Goal: Task Accomplishment & Management: Manage account settings

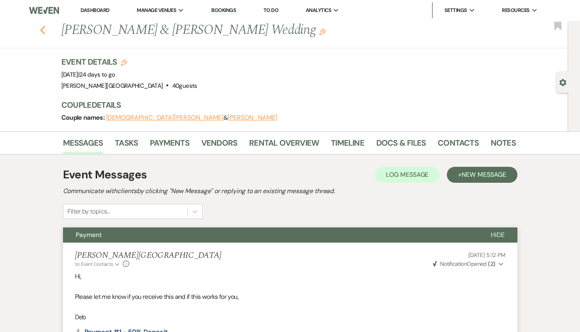
click at [46, 31] on icon "Previous" at bounding box center [43, 31] width 6 height 10
select select "8"
select select "5"
select select "8"
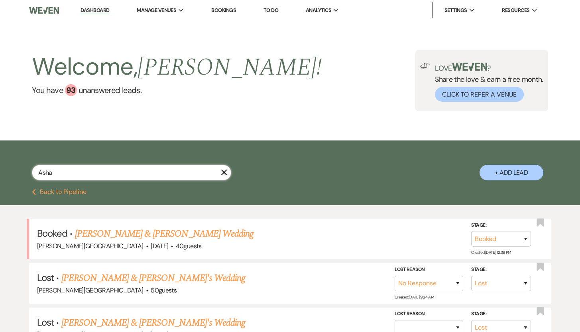
drag, startPoint x: 79, startPoint y: 173, endPoint x: 29, endPoint y: 171, distance: 50.7
click at [29, 171] on div "Asha X + Add Lead" at bounding box center [290, 165] width 574 height 43
type input "[PERSON_NAME]"
select select "8"
select select "5"
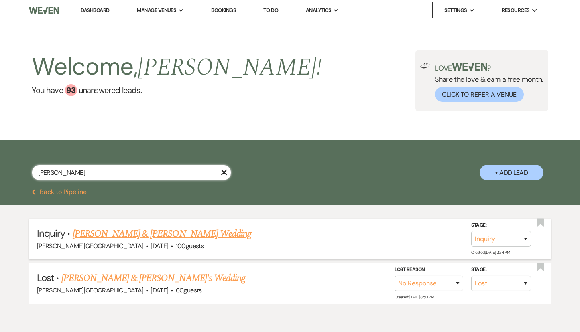
type input "[PERSON_NAME]"
click at [87, 235] on link "[PERSON_NAME] & [PERSON_NAME] Wedding" at bounding box center [162, 233] width 179 height 14
select select "5"
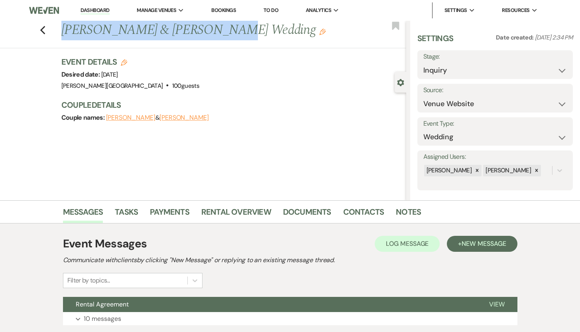
drag, startPoint x: 204, startPoint y: 31, endPoint x: 66, endPoint y: 29, distance: 137.9
click at [66, 29] on h1 "[PERSON_NAME] & [PERSON_NAME] Wedding Edit" at bounding box center [197, 30] width 273 height 19
copy h1 "[PERSON_NAME] & [PERSON_NAME]"
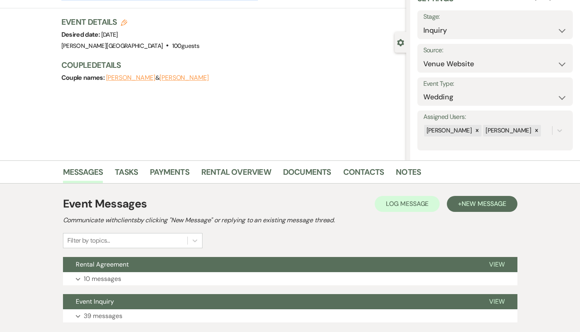
scroll to position [94, 0]
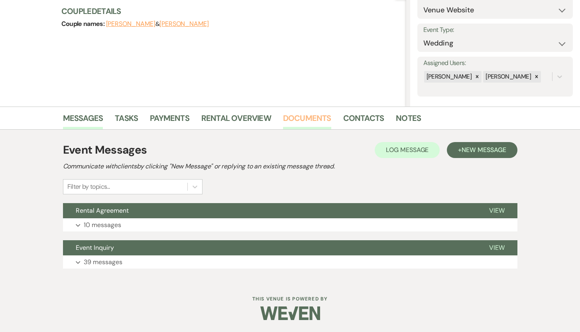
click at [304, 116] on link "Documents" at bounding box center [307, 121] width 48 height 18
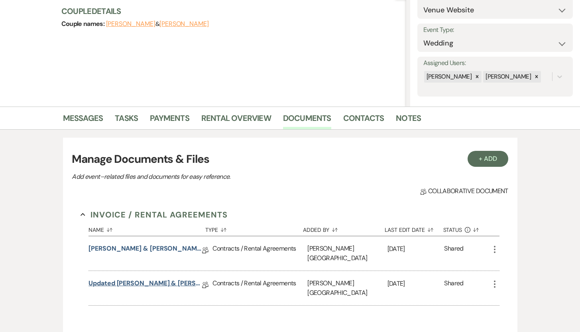
click at [124, 278] on link "Updated [PERSON_NAME] & [PERSON_NAME] Rental Agreement" at bounding box center [145, 284] width 114 height 12
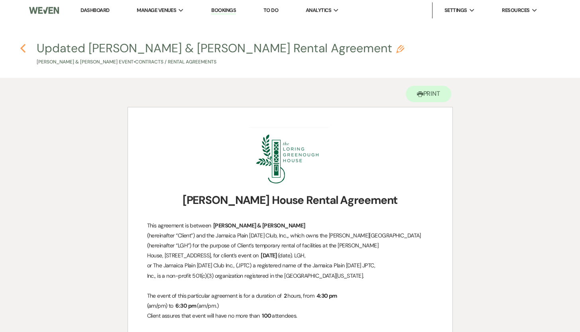
click at [24, 49] on icon "Previous" at bounding box center [23, 48] width 6 height 10
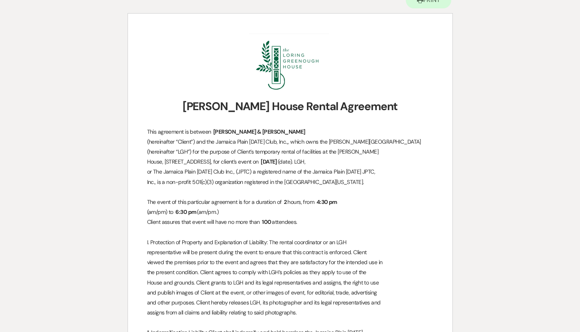
select select "5"
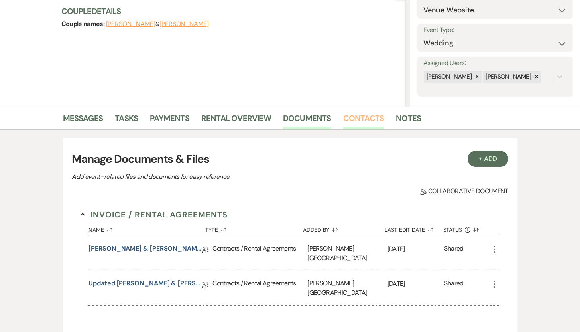
click at [354, 121] on link "Contacts" at bounding box center [363, 121] width 41 height 18
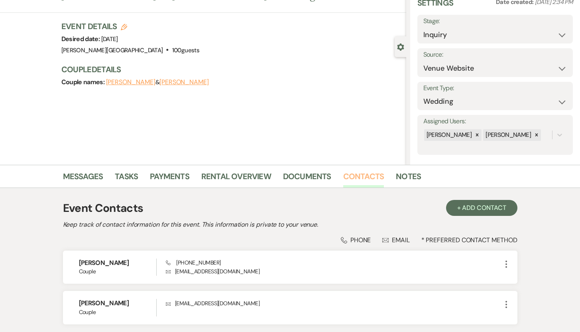
scroll to position [98, 0]
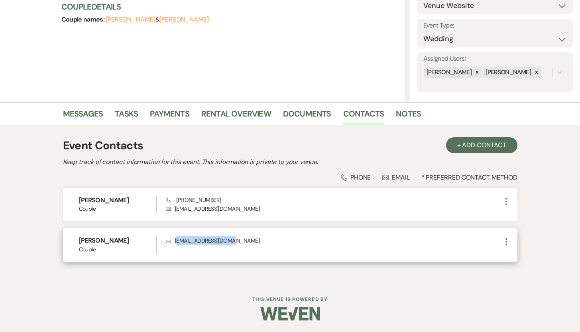
drag, startPoint x: 236, startPoint y: 241, endPoint x: 177, endPoint y: 241, distance: 58.6
click at [177, 241] on p "Envelope [EMAIL_ADDRESS][DOMAIN_NAME]" at bounding box center [333, 240] width 335 height 9
copy p "[EMAIL_ADDRESS][DOMAIN_NAME]"
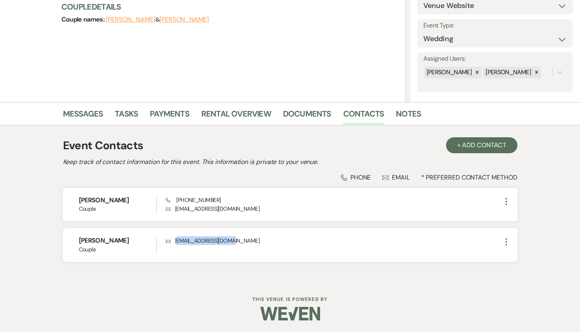
scroll to position [51, 0]
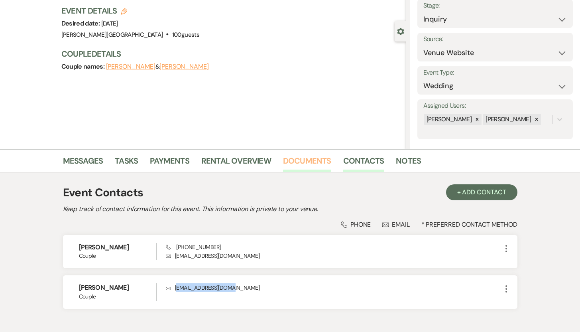
click at [304, 160] on link "Documents" at bounding box center [307, 163] width 48 height 18
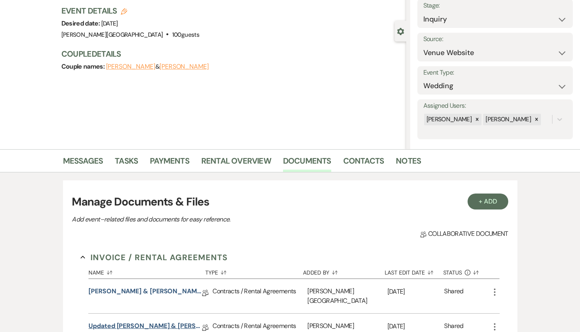
click at [173, 321] on link "Updated [PERSON_NAME] & [PERSON_NAME] Rental Agreement" at bounding box center [145, 327] width 114 height 12
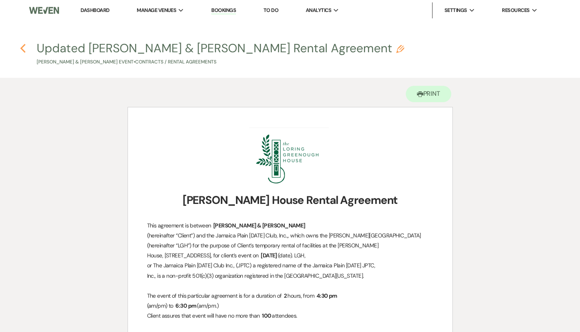
click at [23, 49] on icon "Previous" at bounding box center [23, 48] width 6 height 10
select select "5"
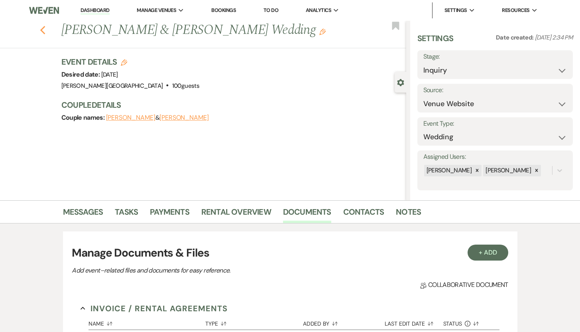
click at [46, 31] on icon "Previous" at bounding box center [43, 31] width 6 height 10
select select "8"
select select "5"
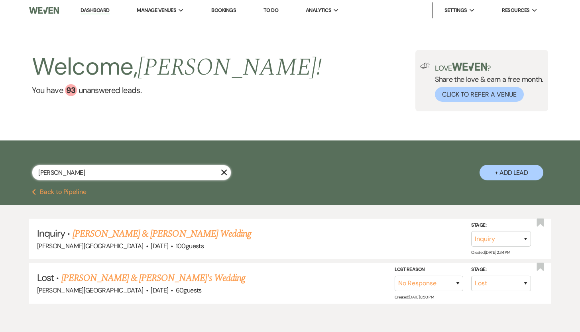
drag, startPoint x: 73, startPoint y: 172, endPoint x: 36, endPoint y: 172, distance: 36.7
click at [36, 172] on input "[PERSON_NAME]" at bounding box center [131, 173] width 199 height 16
paste input "[PERSON_NAME] & [PERSON_NAME]"
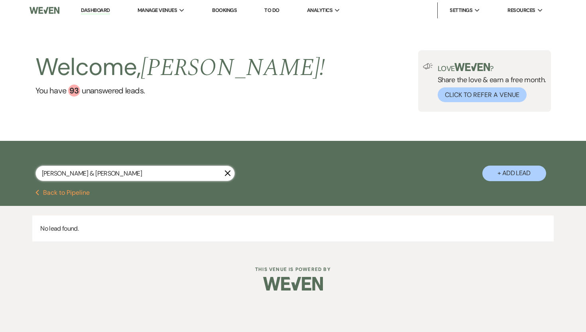
drag, startPoint x: 115, startPoint y: 175, endPoint x: 77, endPoint y: 173, distance: 38.7
click at [77, 173] on input "[PERSON_NAME] & [PERSON_NAME]" at bounding box center [134, 173] width 199 height 16
type input "[PERSON_NAME]"
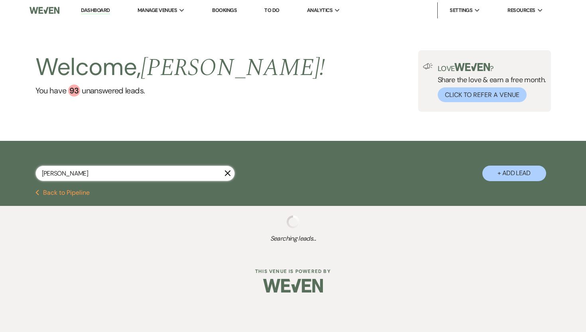
select select "8"
select select "6"
select select "8"
select select "5"
select select "8"
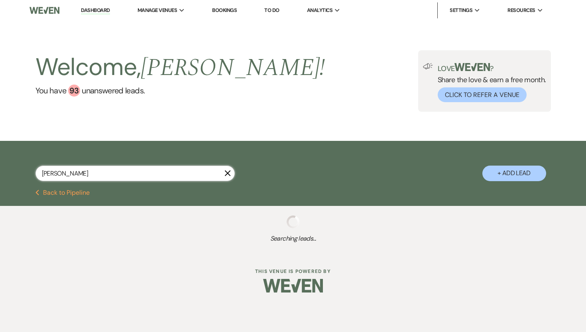
select select "6"
select select "8"
select select "5"
select select "8"
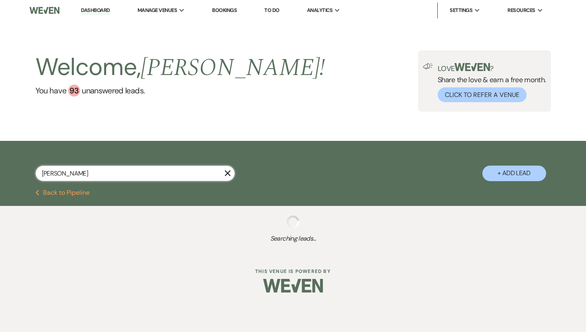
select select "8"
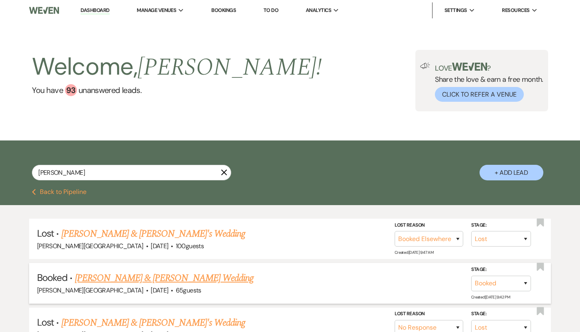
click at [107, 275] on link "[PERSON_NAME] & [PERSON_NAME] Wedding" at bounding box center [164, 278] width 179 height 14
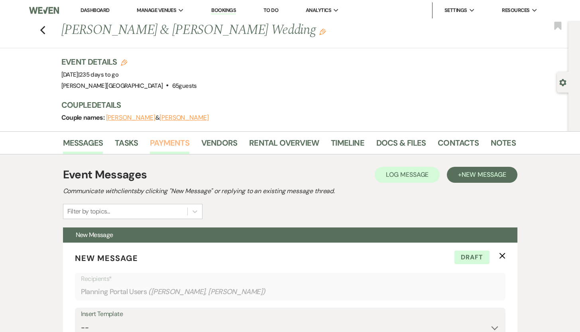
click at [155, 141] on link "Payments" at bounding box center [169, 145] width 39 height 18
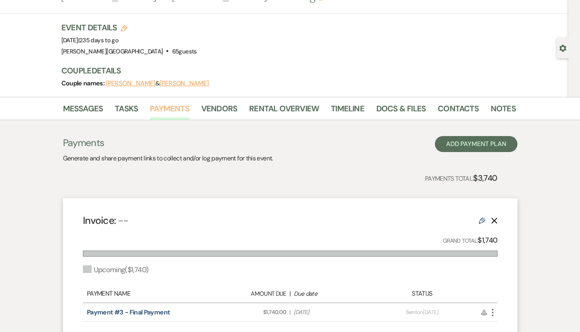
scroll to position [10, 0]
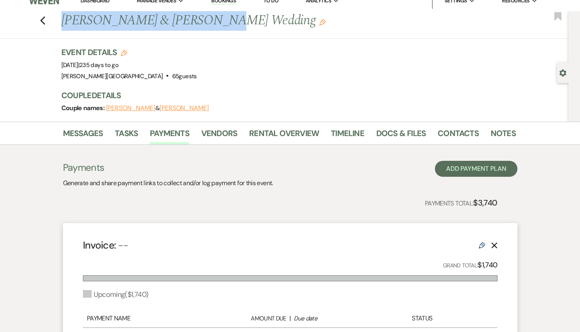
drag, startPoint x: 204, startPoint y: 22, endPoint x: 62, endPoint y: 15, distance: 142.5
click at [62, 15] on div "Previous [PERSON_NAME] & [PERSON_NAME] Wedding Edit" at bounding box center [284, 20] width 454 height 19
copy h1 "[PERSON_NAME] & [PERSON_NAME] Wedding"
click at [118, 108] on button "[PERSON_NAME]" at bounding box center [130, 108] width 49 height 6
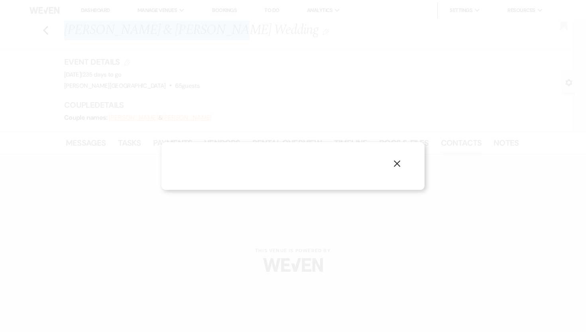
select select "1"
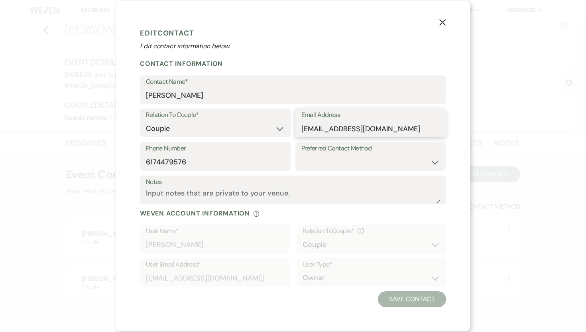
drag, startPoint x: 396, startPoint y: 131, endPoint x: 302, endPoint y: 132, distance: 94.5
click at [302, 132] on input "[EMAIL_ADDRESS][DOMAIN_NAME]" at bounding box center [370, 129] width 139 height 16
click at [440, 21] on icon "X" at bounding box center [442, 22] width 7 height 7
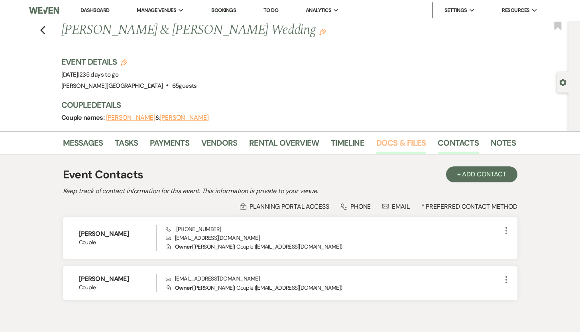
click at [388, 142] on link "Docs & Files" at bounding box center [400, 145] width 49 height 18
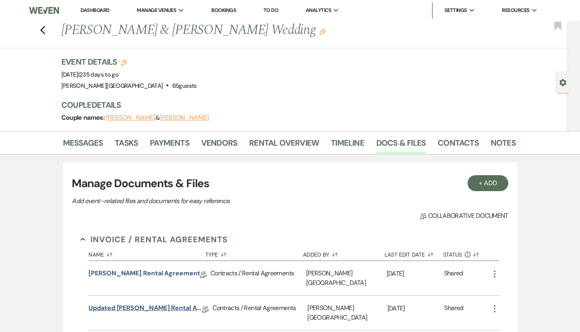
click at [144, 303] on link "Updated [PERSON_NAME] Rental Agreement" at bounding box center [145, 309] width 114 height 12
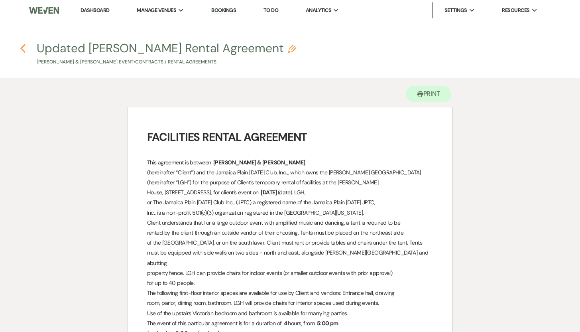
click at [24, 46] on use "button" at bounding box center [22, 48] width 5 height 9
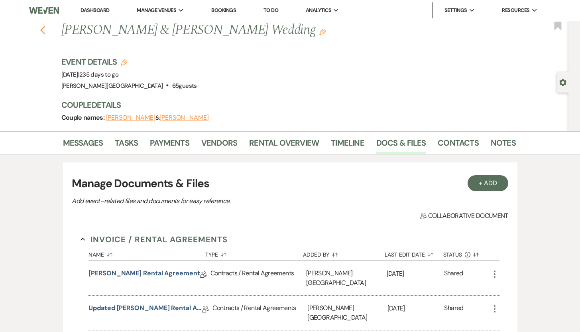
click at [45, 27] on use "button" at bounding box center [42, 30] width 5 height 9
select select "8"
select select "6"
select select "8"
select select "5"
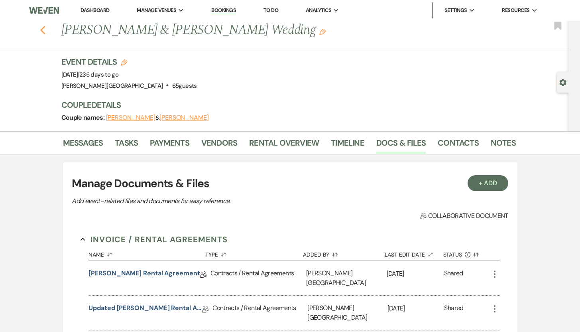
select select "8"
select select "6"
select select "8"
select select "5"
select select "8"
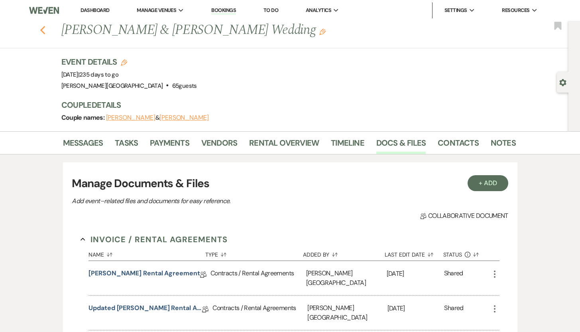
select select "8"
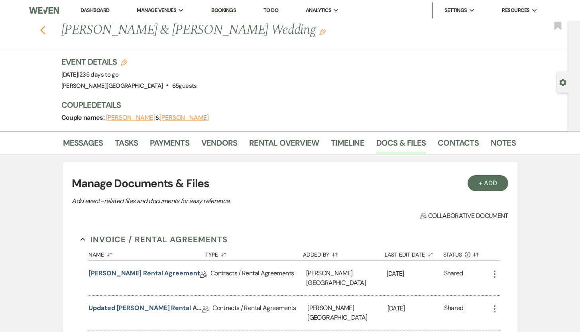
select select "8"
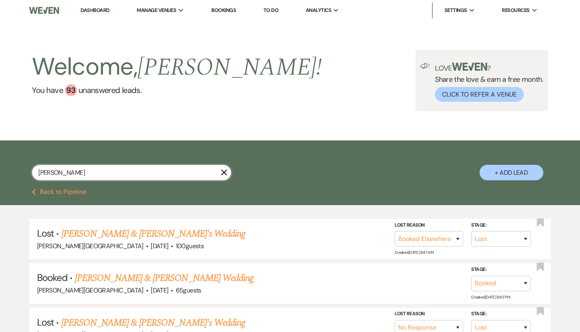
click at [80, 172] on input "[PERSON_NAME]" at bounding box center [131, 173] width 199 height 16
drag, startPoint x: 80, startPoint y: 172, endPoint x: 34, endPoint y: 170, distance: 45.9
click at [34, 170] on input "[PERSON_NAME]" at bounding box center [131, 173] width 199 height 16
paste input "[PERSON_NAME] Wedding"
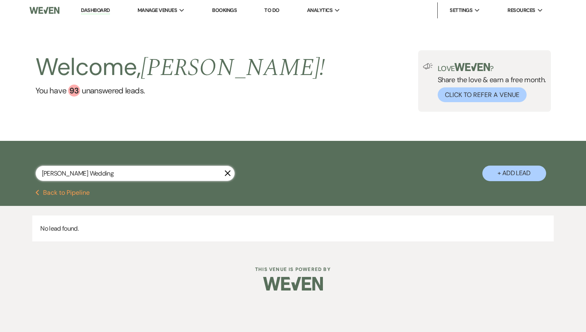
drag, startPoint x: 62, startPoint y: 173, endPoint x: 39, endPoint y: 172, distance: 22.3
click at [39, 172] on input "[PERSON_NAME] Wedding" at bounding box center [134, 173] width 199 height 16
type input "[PERSON_NAME] Wedding"
select select "8"
select select "10"
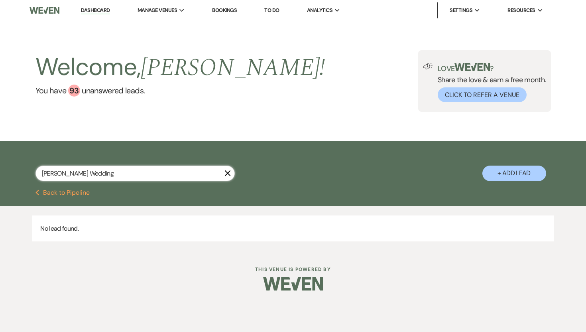
select select "8"
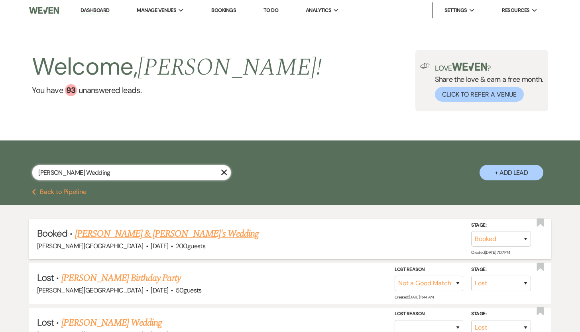
type input "[PERSON_NAME] Wedding"
click at [110, 237] on link "[PERSON_NAME] & [PERSON_NAME]'s Wedding" at bounding box center [167, 233] width 184 height 14
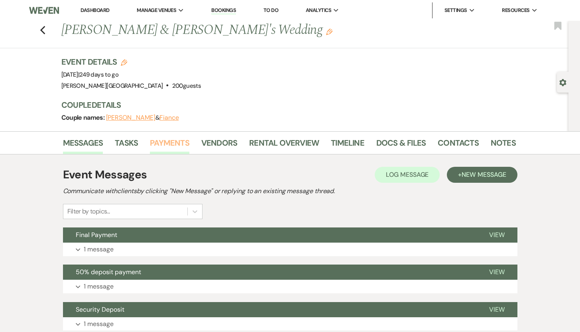
click at [166, 140] on link "Payments" at bounding box center [169, 145] width 39 height 18
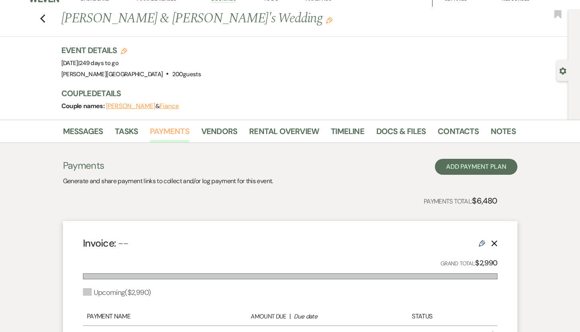
scroll to position [11, 0]
click at [240, 22] on h1 "[PERSON_NAME] & [PERSON_NAME]'s Wedding Edit" at bounding box center [239, 19] width 357 height 19
click at [196, 20] on h1 "[PERSON_NAME] & [PERSON_NAME]'s Wedding Edit" at bounding box center [239, 19] width 357 height 19
click at [192, 20] on h1 "[PERSON_NAME] & [PERSON_NAME]'s Wedding Edit" at bounding box center [239, 19] width 357 height 19
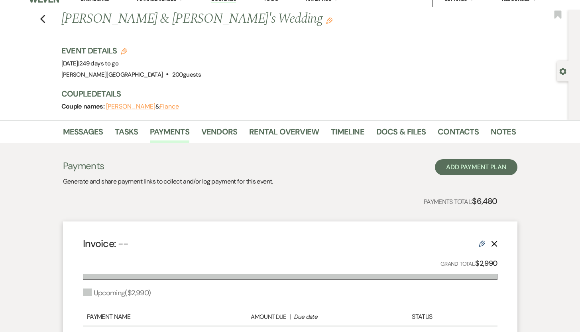
click at [133, 105] on button "[PERSON_NAME]" at bounding box center [130, 106] width 49 height 6
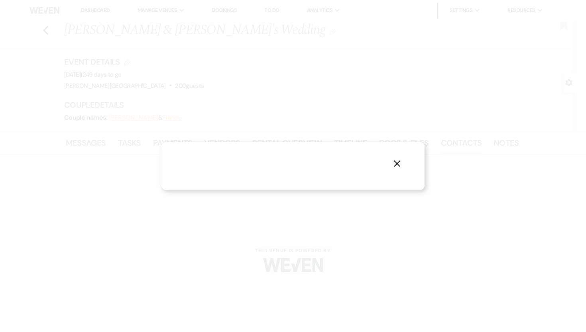
select select "1"
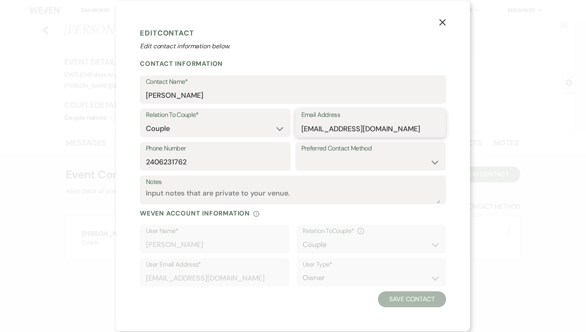
drag, startPoint x: 385, startPoint y: 128, endPoint x: 302, endPoint y: 126, distance: 83.3
click at [302, 126] on input "[EMAIL_ADDRESS][DOMAIN_NAME]" at bounding box center [370, 129] width 139 height 16
click at [442, 23] on use "button" at bounding box center [442, 22] width 6 height 6
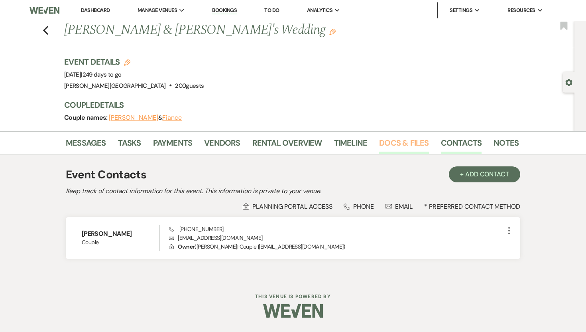
click at [382, 143] on link "Docs & Files" at bounding box center [403, 145] width 49 height 18
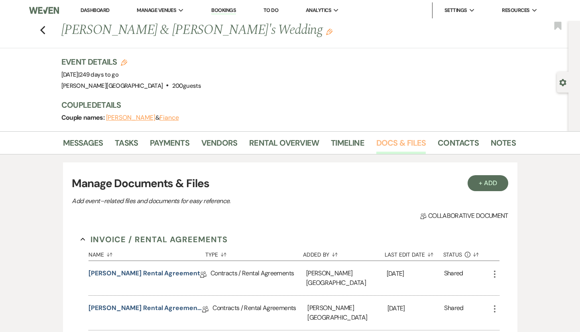
scroll to position [160, 0]
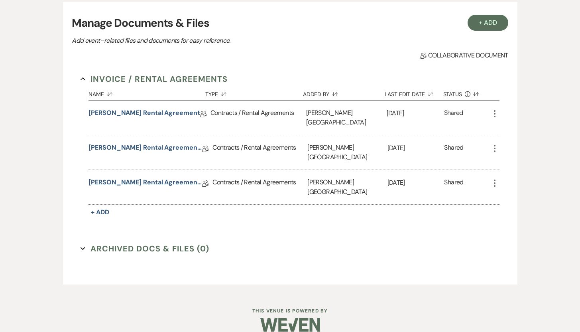
click at [145, 177] on link "[PERSON_NAME] Rental Agreement [DATE]" at bounding box center [145, 183] width 114 height 12
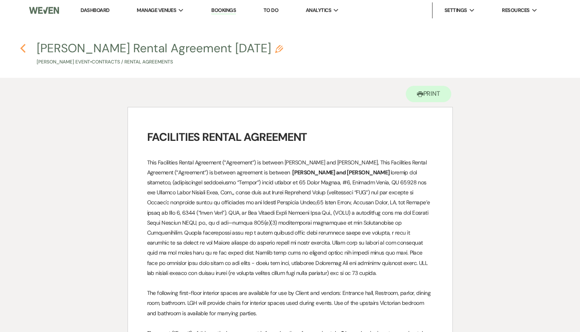
click at [24, 45] on use "button" at bounding box center [22, 48] width 5 height 9
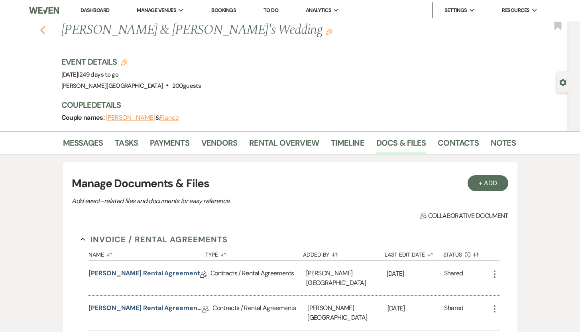
click at [45, 27] on use "button" at bounding box center [42, 30] width 5 height 9
select select "8"
select select "10"
select select "8"
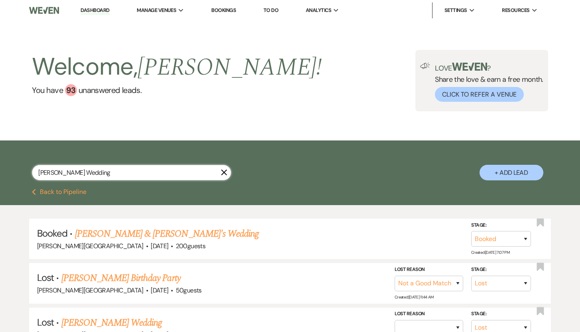
click at [86, 175] on input "[PERSON_NAME] Wedding" at bounding box center [131, 173] width 199 height 16
drag, startPoint x: 86, startPoint y: 175, endPoint x: 28, endPoint y: 171, distance: 58.7
click at [28, 171] on div "[PERSON_NAME] Wedding X + Add Lead" at bounding box center [290, 165] width 574 height 43
paste input "[PERSON_NAME]"
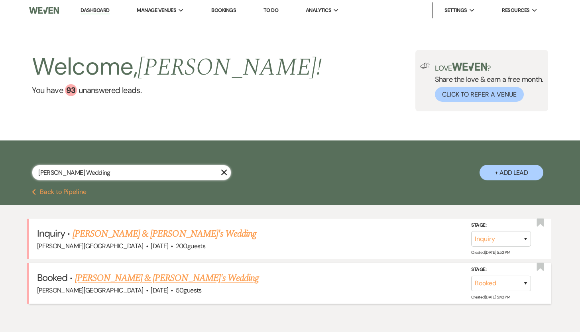
type input "[PERSON_NAME] Wedding"
click at [114, 281] on link "[PERSON_NAME] & [PERSON_NAME]'s Wedding" at bounding box center [167, 278] width 184 height 14
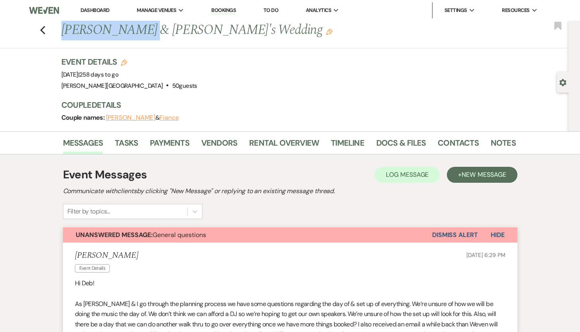
drag, startPoint x: 148, startPoint y: 31, endPoint x: 68, endPoint y: 31, distance: 80.1
click at [68, 31] on h1 "[PERSON_NAME] & [PERSON_NAME]'s Wedding Edit" at bounding box center [239, 30] width 357 height 19
copy h1 "[PERSON_NAME]"
click at [133, 117] on button "[PERSON_NAME]" at bounding box center [130, 117] width 49 height 6
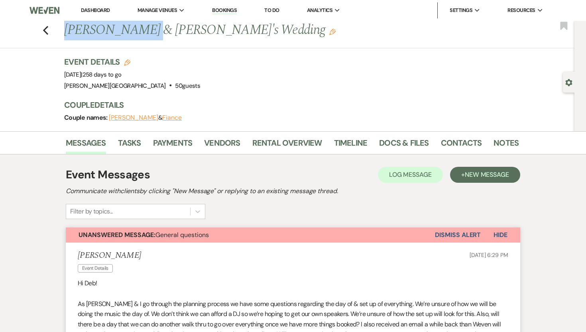
select select "1"
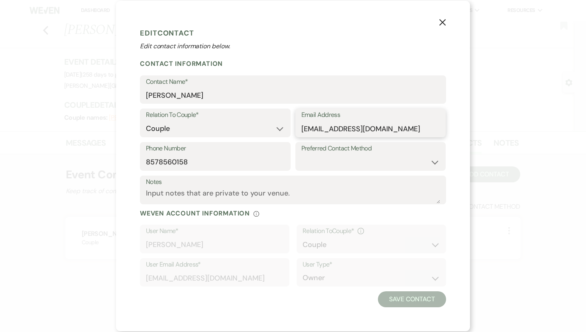
drag, startPoint x: 410, startPoint y: 128, endPoint x: 302, endPoint y: 128, distance: 108.0
click at [302, 128] on input "[EMAIL_ADDRESS][DOMAIN_NAME]" at bounding box center [370, 129] width 139 height 16
click at [441, 20] on icon "X" at bounding box center [442, 22] width 7 height 7
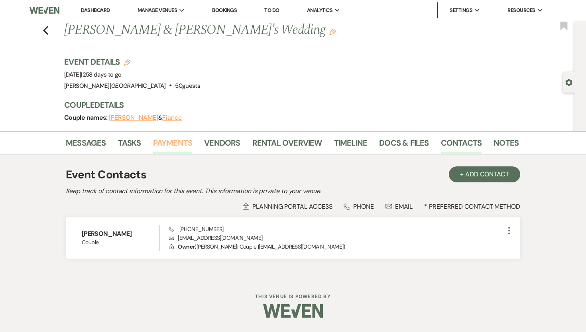
click at [166, 141] on link "Payments" at bounding box center [172, 145] width 39 height 18
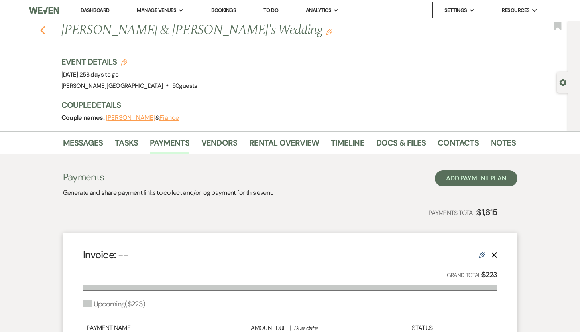
click at [45, 29] on use "button" at bounding box center [42, 30] width 5 height 9
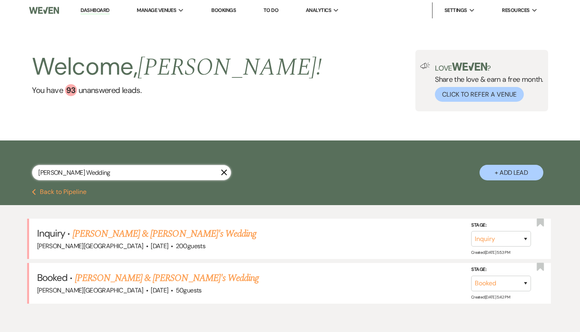
click at [116, 173] on input "[PERSON_NAME] Wedding" at bounding box center [131, 173] width 199 height 16
drag, startPoint x: 116, startPoint y: 173, endPoint x: 31, endPoint y: 165, distance: 84.9
click at [31, 165] on div "[PERSON_NAME] Wedding X + Add Lead" at bounding box center [290, 165] width 574 height 43
paste input "[PERSON_NAME] and [PERSON_NAME]"
type input "[PERSON_NAME] and [PERSON_NAME] Wedding"
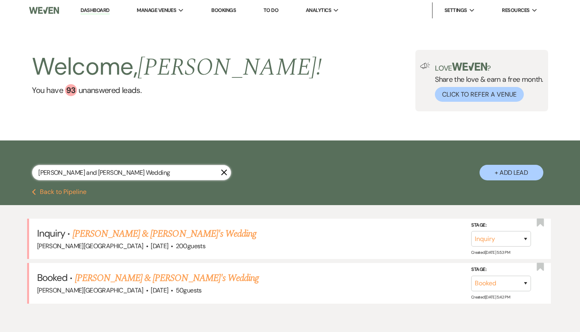
select select "8"
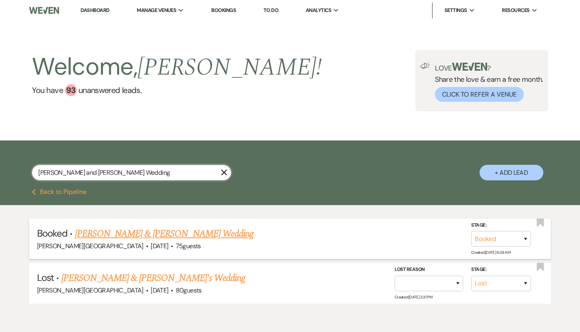
type input "[PERSON_NAME] and [PERSON_NAME] Wedding"
click at [91, 234] on link "[PERSON_NAME] & [PERSON_NAME] Wedding" at bounding box center [164, 233] width 179 height 14
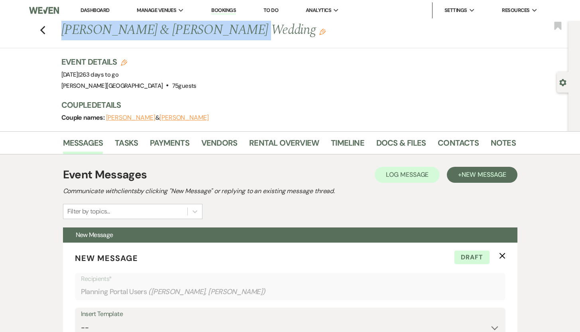
drag, startPoint x: 230, startPoint y: 31, endPoint x: 67, endPoint y: 28, distance: 163.8
click at [67, 28] on h1 "[PERSON_NAME] & [PERSON_NAME] Wedding Edit" at bounding box center [239, 30] width 357 height 19
copy h1 "[PERSON_NAME] & [PERSON_NAME]"
click at [180, 141] on link "Payments" at bounding box center [169, 145] width 39 height 18
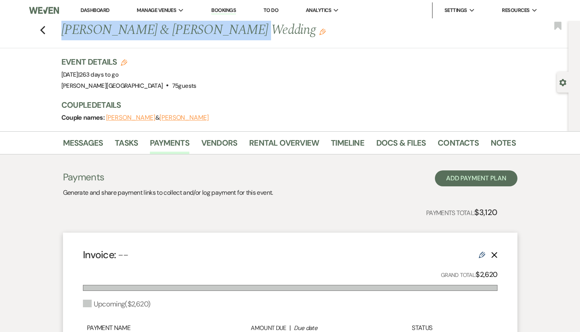
click at [143, 118] on button "[PERSON_NAME]" at bounding box center [130, 117] width 49 height 6
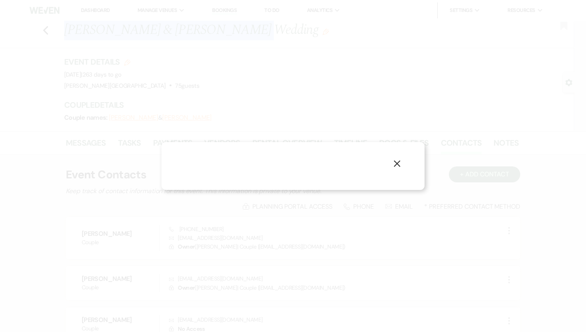
select select "1"
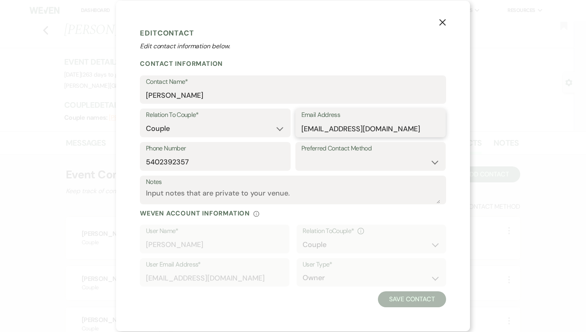
drag, startPoint x: 421, startPoint y: 129, endPoint x: 301, endPoint y: 132, distance: 120.0
click at [301, 132] on input "[EMAIL_ADDRESS][DOMAIN_NAME]" at bounding box center [370, 129] width 139 height 16
click at [443, 20] on icon "X" at bounding box center [442, 22] width 7 height 7
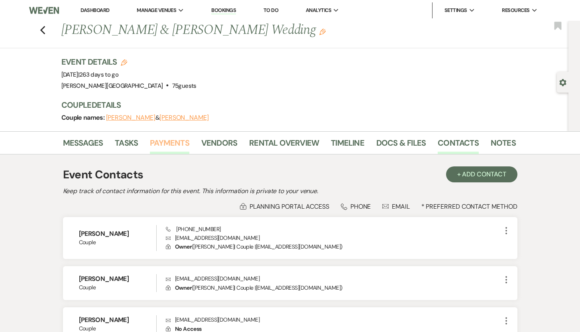
click at [178, 143] on link "Payments" at bounding box center [169, 145] width 39 height 18
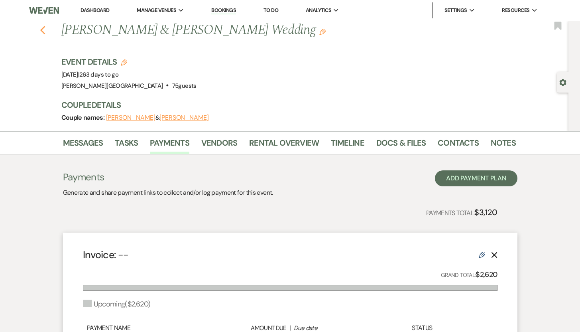
click at [46, 30] on icon "Previous" at bounding box center [43, 31] width 6 height 10
select select "8"
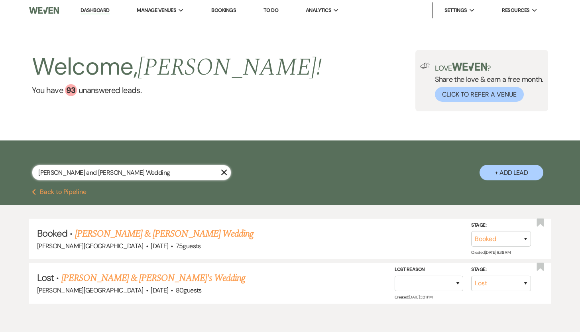
click at [115, 174] on input "[PERSON_NAME] and [PERSON_NAME] Wedding" at bounding box center [131, 173] width 199 height 16
drag, startPoint x: 115, startPoint y: 174, endPoint x: 33, endPoint y: 169, distance: 81.8
click at [33, 169] on input "[PERSON_NAME] and [PERSON_NAME] Wedding" at bounding box center [131, 173] width 199 height 16
paste input "[PERSON_NAME] [PERSON_NAME]"
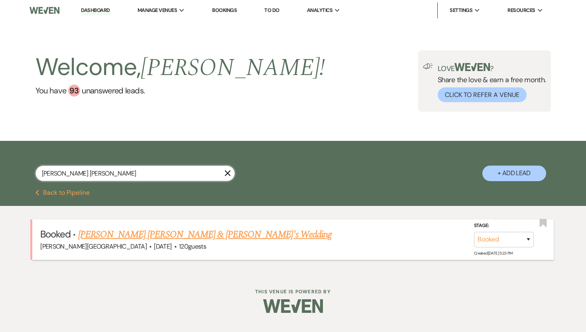
type input "[PERSON_NAME] [PERSON_NAME]"
click at [106, 232] on link "[PERSON_NAME] [PERSON_NAME] & [PERSON_NAME]'s Wedding" at bounding box center [204, 234] width 253 height 14
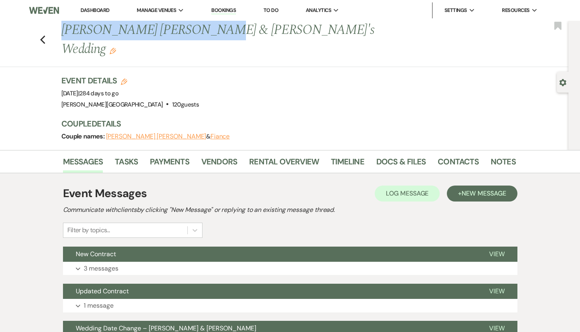
drag, startPoint x: 205, startPoint y: 30, endPoint x: 68, endPoint y: 30, distance: 136.7
click at [68, 30] on h1 "[PERSON_NAME] [PERSON_NAME] & [PERSON_NAME]'s Wedding Edit" at bounding box center [239, 40] width 357 height 38
copy h1 "[PERSON_NAME] [PERSON_NAME]"
click at [147, 133] on button "[PERSON_NAME] [PERSON_NAME]" at bounding box center [156, 136] width 100 height 6
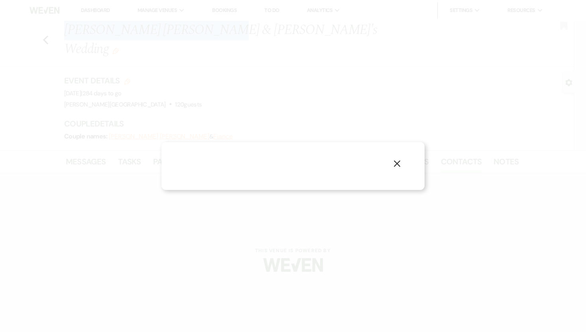
select select "1"
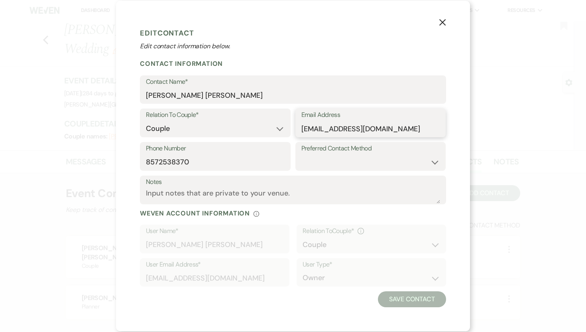
drag, startPoint x: 372, startPoint y: 130, endPoint x: 301, endPoint y: 129, distance: 70.9
click at [301, 129] on input "[EMAIL_ADDRESS][DOMAIN_NAME]" at bounding box center [370, 129] width 139 height 16
click at [444, 22] on icon "X" at bounding box center [442, 22] width 7 height 7
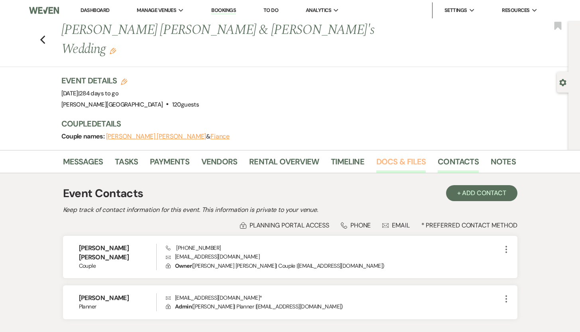
click at [401, 155] on link "Docs & Files" at bounding box center [400, 164] width 49 height 18
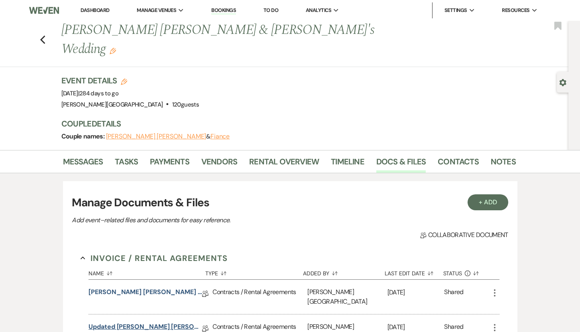
click at [150, 322] on link "Updated [PERSON_NAME] [PERSON_NAME] Rental Agreement" at bounding box center [145, 328] width 114 height 12
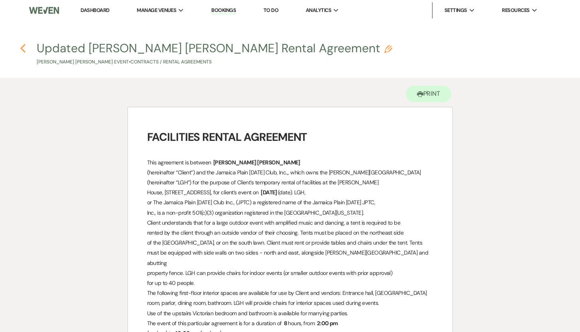
click at [24, 45] on use "button" at bounding box center [22, 48] width 5 height 9
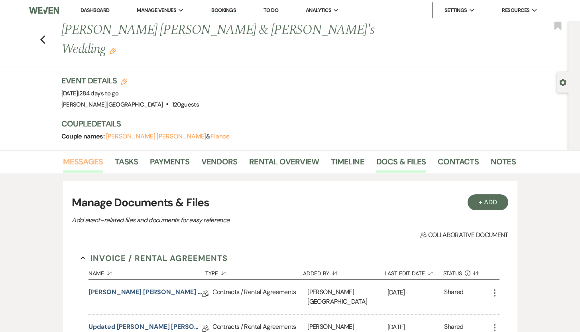
click at [88, 155] on link "Messages" at bounding box center [83, 164] width 40 height 18
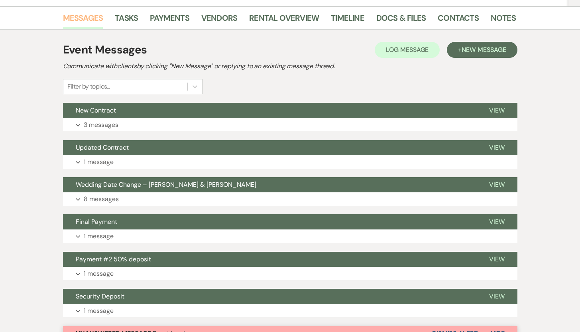
scroll to position [147, 0]
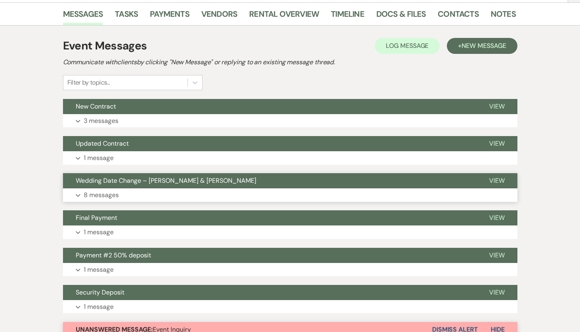
click at [104, 190] on p "8 messages" at bounding box center [101, 195] width 35 height 10
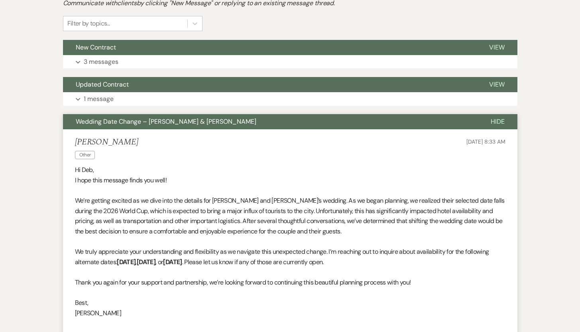
scroll to position [0, 0]
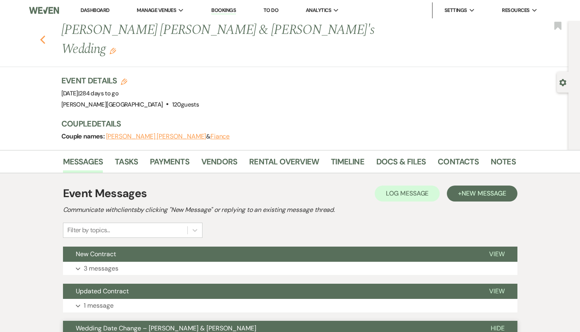
click at [45, 35] on use "button" at bounding box center [42, 39] width 5 height 9
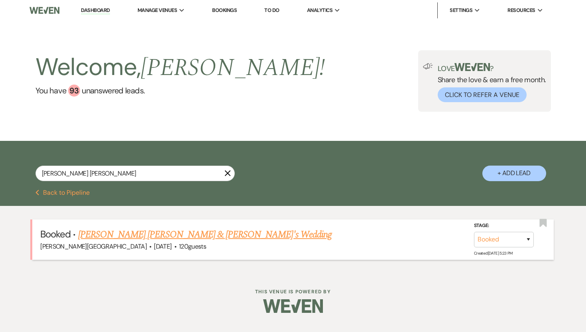
click at [158, 233] on link "[PERSON_NAME] [PERSON_NAME] & [PERSON_NAME]'s Wedding" at bounding box center [204, 234] width 253 height 14
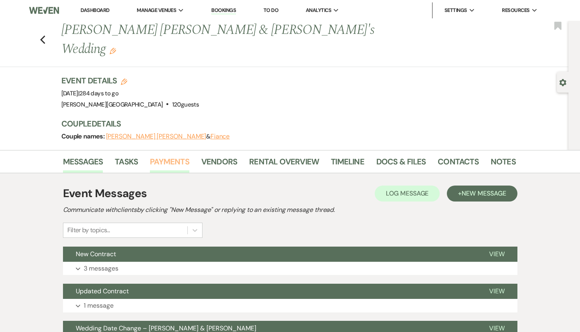
click at [168, 155] on link "Payments" at bounding box center [169, 164] width 39 height 18
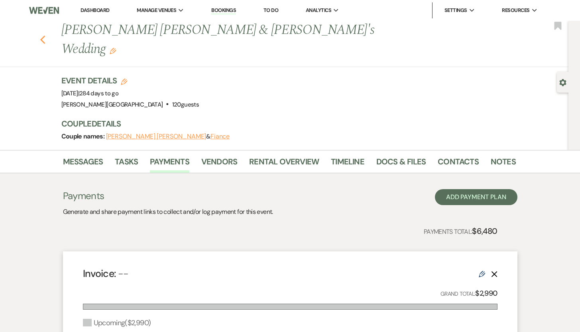
click at [44, 35] on use "button" at bounding box center [42, 39] width 5 height 9
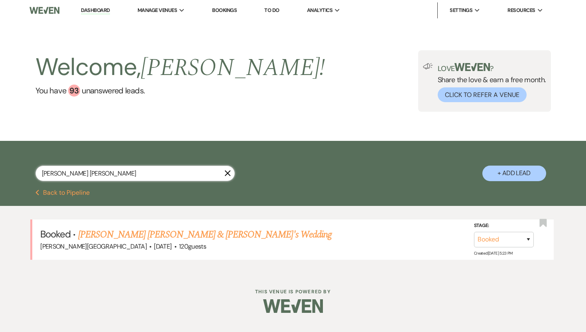
click at [117, 174] on input "[PERSON_NAME] [PERSON_NAME]" at bounding box center [134, 173] width 199 height 16
drag, startPoint x: 117, startPoint y: 174, endPoint x: 34, endPoint y: 174, distance: 83.3
click at [34, 174] on div "[PERSON_NAME] [PERSON_NAME] X + Add Lead" at bounding box center [293, 166] width 574 height 43
type input "Sofia"
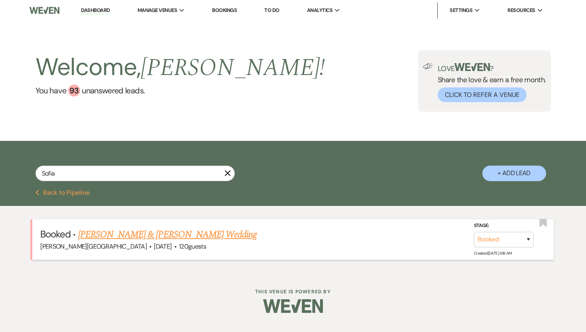
click at [98, 236] on link "[PERSON_NAME] & [PERSON_NAME] Wedding" at bounding box center [167, 234] width 179 height 14
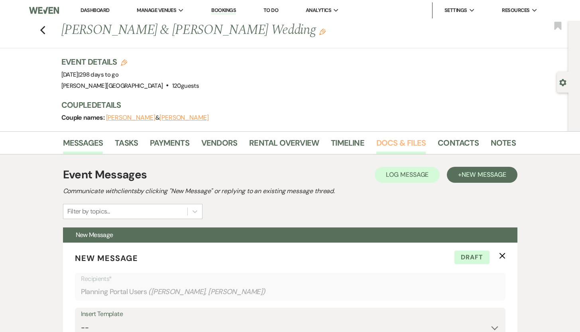
click at [385, 140] on link "Docs & Files" at bounding box center [400, 145] width 49 height 18
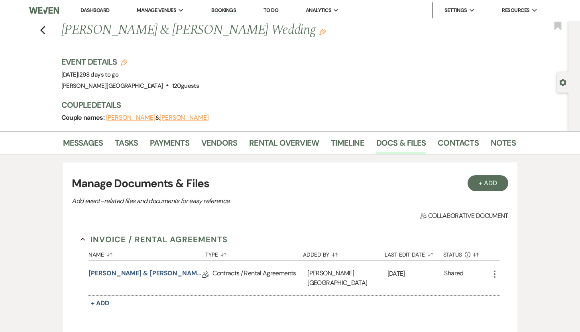
click at [155, 273] on link "[PERSON_NAME] & [PERSON_NAME] Rental Agreement" at bounding box center [145, 274] width 114 height 12
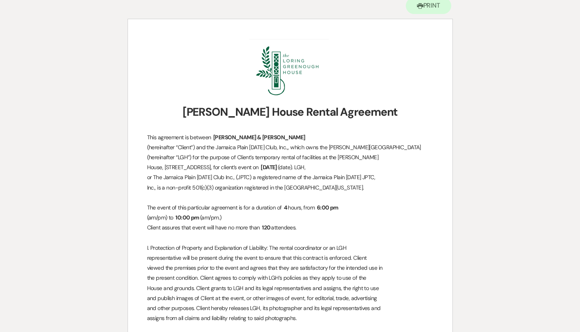
scroll to position [71, 0]
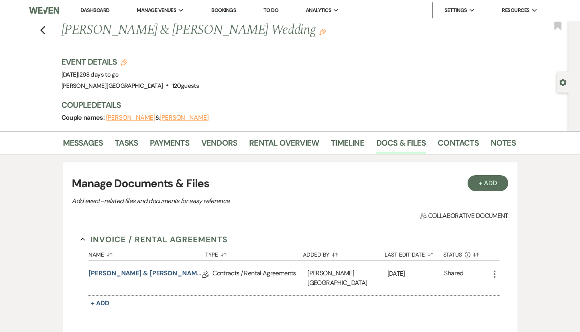
drag, startPoint x: 65, startPoint y: 29, endPoint x: 258, endPoint y: 34, distance: 193.7
click at [258, 34] on h1 "[PERSON_NAME] & [PERSON_NAME] Wedding Edit" at bounding box center [239, 30] width 357 height 19
copy h1 "[PERSON_NAME] & [PERSON_NAME] Wedding"
click at [446, 144] on link "Contacts" at bounding box center [458, 145] width 41 height 18
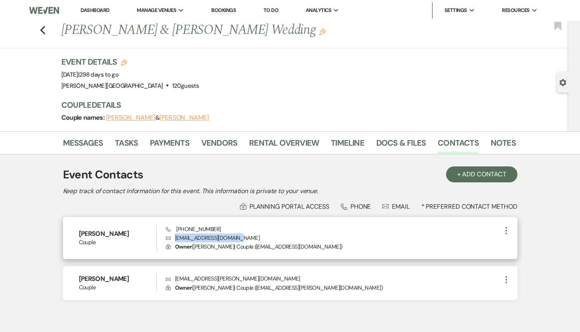
drag, startPoint x: 240, startPoint y: 238, endPoint x: 175, endPoint y: 239, distance: 65.0
click at [175, 239] on p "Envelope [EMAIL_ADDRESS][DOMAIN_NAME]" at bounding box center [333, 237] width 335 height 9
copy p "[EMAIL_ADDRESS][DOMAIN_NAME]"
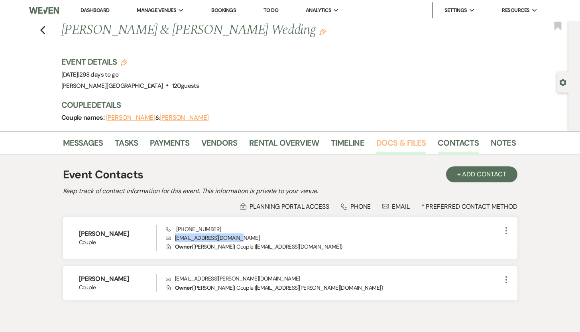
click at [389, 143] on link "Docs & Files" at bounding box center [400, 145] width 49 height 18
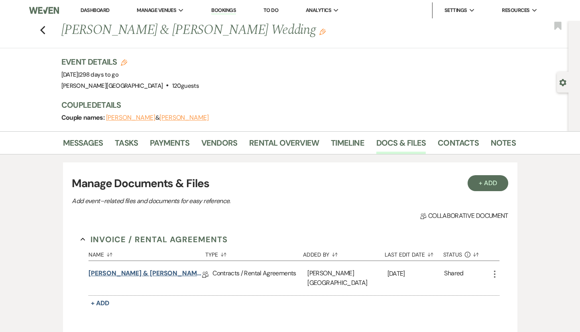
click at [173, 273] on link "[PERSON_NAME] & [PERSON_NAME] Rental Agreement" at bounding box center [145, 274] width 114 height 12
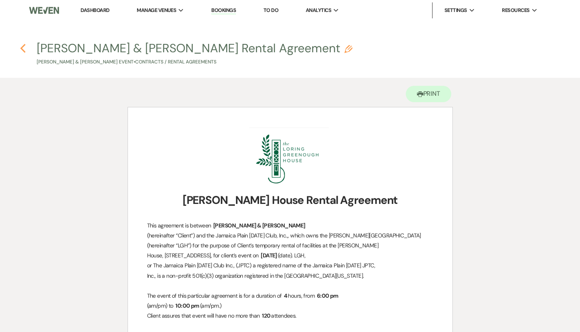
click at [21, 48] on use "button" at bounding box center [22, 48] width 5 height 9
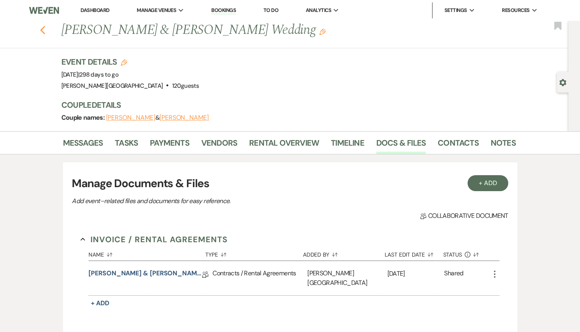
click at [46, 29] on icon "Previous" at bounding box center [43, 31] width 6 height 10
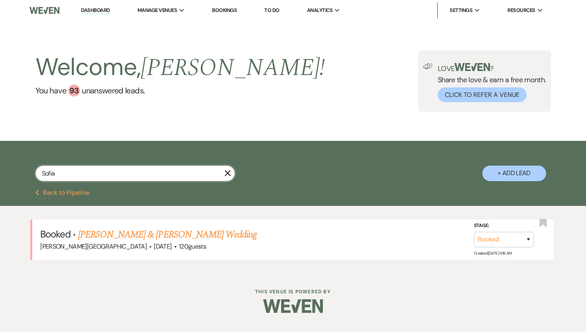
drag, startPoint x: 63, startPoint y: 172, endPoint x: 27, endPoint y: 172, distance: 35.1
click at [27, 172] on div "[PERSON_NAME] + Add Lead" at bounding box center [293, 166] width 574 height 43
paste input "[PERSON_NAME] Anniversary Party"
type input "[PERSON_NAME] Anniversary Party"
select select "8"
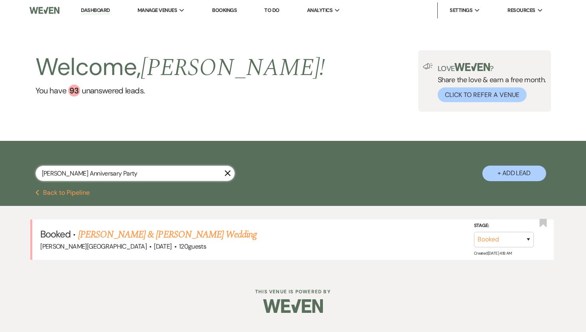
select select "6"
select select "8"
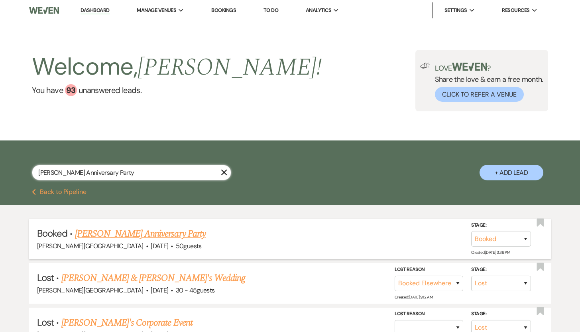
type input "[PERSON_NAME] Anniversary Party"
click at [122, 233] on link "[PERSON_NAME] Anniversary Party" at bounding box center [140, 233] width 131 height 14
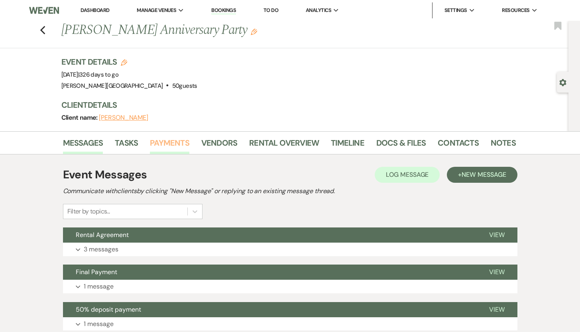
click at [168, 143] on link "Payments" at bounding box center [169, 145] width 39 height 18
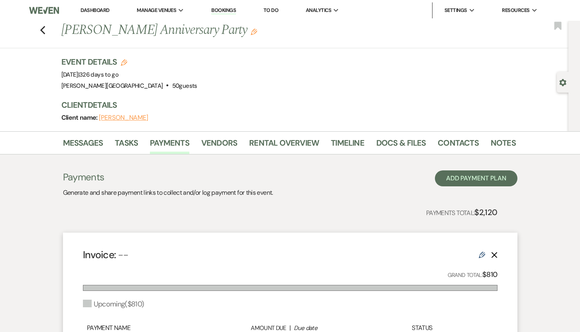
select select "8"
select select "6"
select select "8"
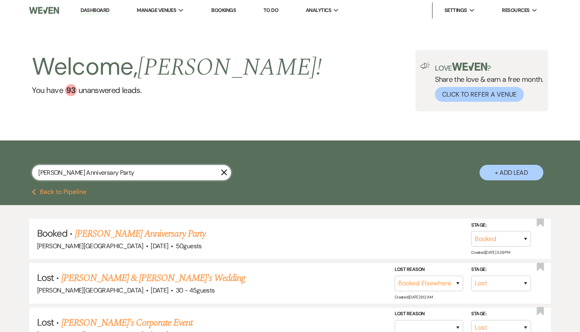
click at [142, 171] on input "[PERSON_NAME] Anniversary Party" at bounding box center [131, 173] width 199 height 16
drag, startPoint x: 142, startPoint y: 171, endPoint x: 39, endPoint y: 163, distance: 103.9
click at [39, 163] on div "[PERSON_NAME] Anniversary Party X + Add Lead" at bounding box center [290, 165] width 574 height 43
paste input "[PERSON_NAME] Wedding"
type input "[PERSON_NAME] Wedding"
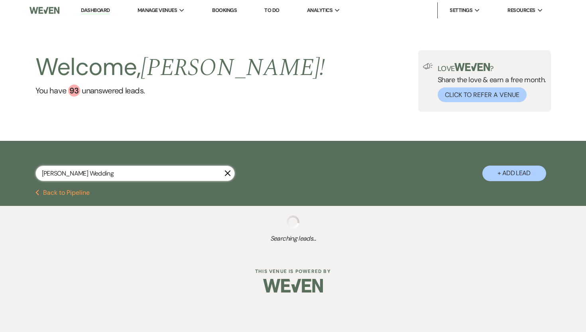
select select "8"
select select "5"
select select "8"
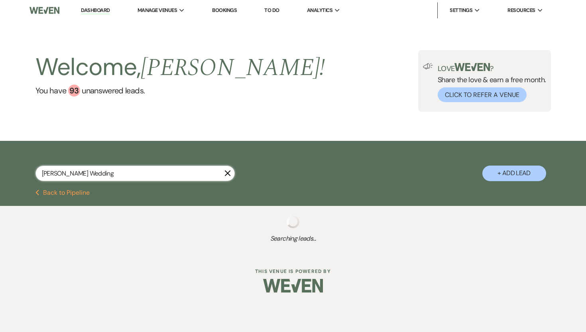
select select "8"
select select "5"
select select "8"
select select "5"
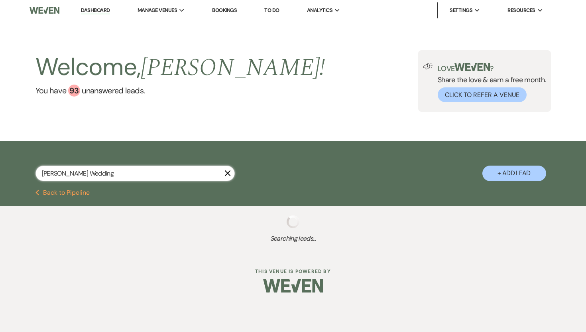
select select "8"
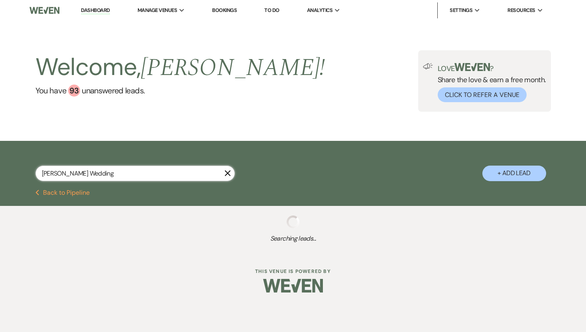
select select "8"
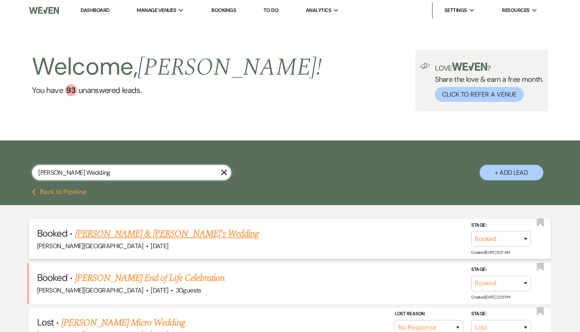
type input "[PERSON_NAME] Wedding"
click at [95, 234] on link "[PERSON_NAME] & [PERSON_NAME]'s Wedding" at bounding box center [167, 233] width 184 height 14
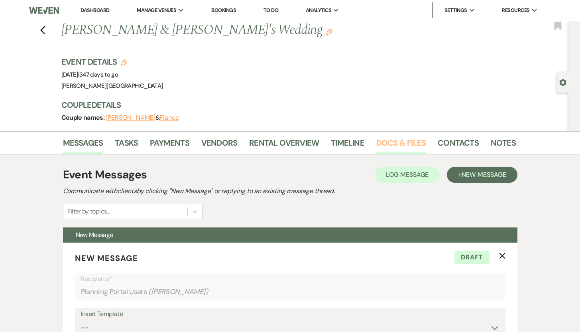
click at [377, 143] on link "Docs & Files" at bounding box center [400, 145] width 49 height 18
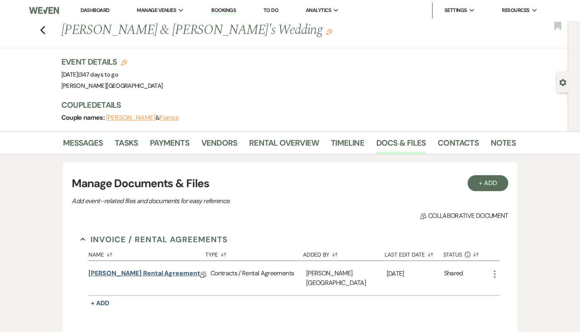
click at [144, 273] on link "[PERSON_NAME] Rental Agreement" at bounding box center [144, 274] width 112 height 12
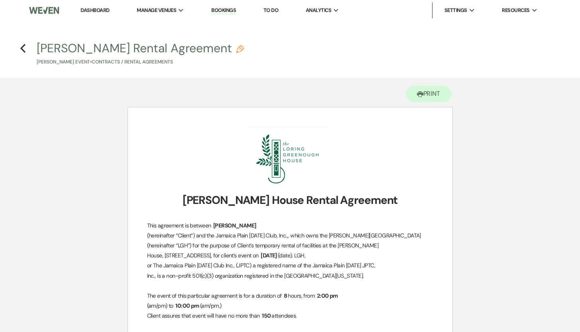
click at [110, 47] on button "[PERSON_NAME] Rental Agreement Pencil [PERSON_NAME] Event • Contracts / Rental …" at bounding box center [140, 54] width 207 height 24
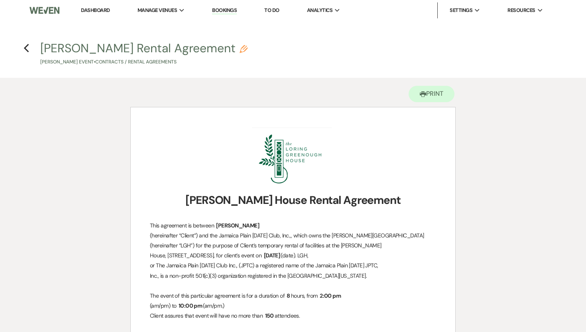
select select "10"
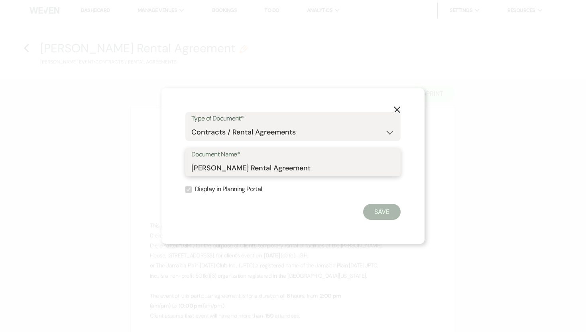
drag, startPoint x: 235, startPoint y: 169, endPoint x: 192, endPoint y: 168, distance: 42.2
click at [192, 168] on input "[PERSON_NAME] Rental Agreement" at bounding box center [292, 168] width 203 height 16
click at [397, 110] on use "button" at bounding box center [397, 109] width 6 height 6
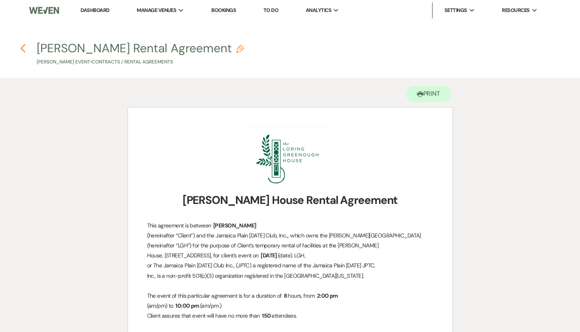
click at [24, 47] on icon "Previous" at bounding box center [23, 48] width 6 height 10
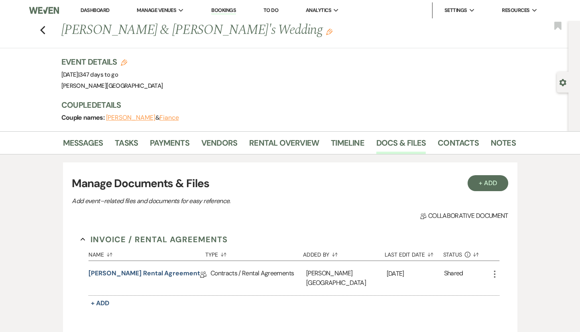
click at [122, 118] on button "[PERSON_NAME]" at bounding box center [130, 117] width 49 height 6
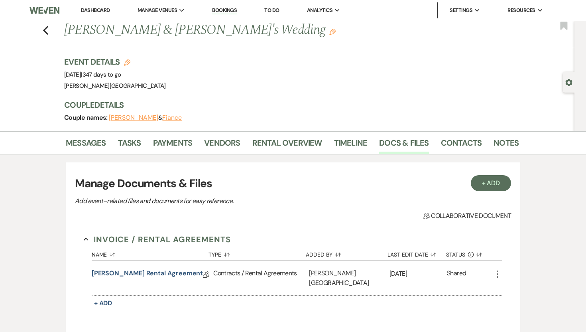
select select "1"
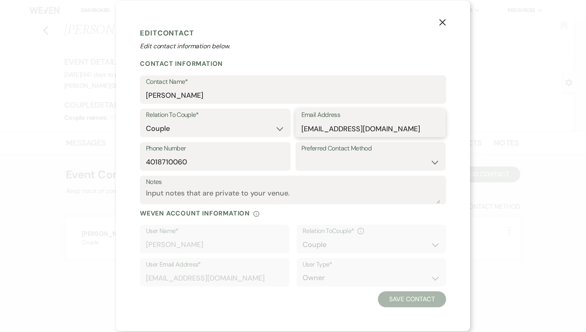
drag, startPoint x: 382, startPoint y: 127, endPoint x: 303, endPoint y: 128, distance: 78.9
click at [303, 128] on input "[EMAIL_ADDRESS][DOMAIN_NAME]" at bounding box center [370, 129] width 139 height 16
click at [443, 22] on use "button" at bounding box center [442, 22] width 6 height 6
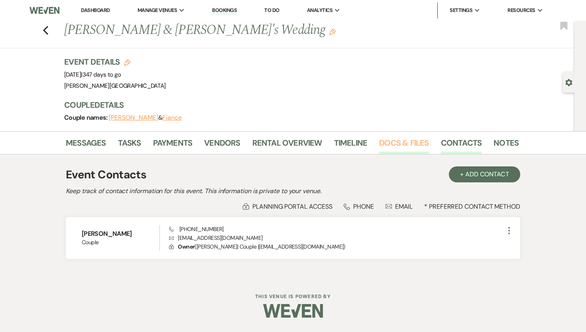
click at [385, 144] on link "Docs & Files" at bounding box center [403, 145] width 49 height 18
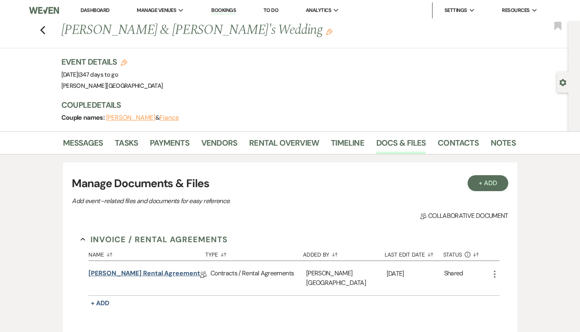
click at [127, 273] on link "[PERSON_NAME] Rental Agreement" at bounding box center [144, 274] width 112 height 12
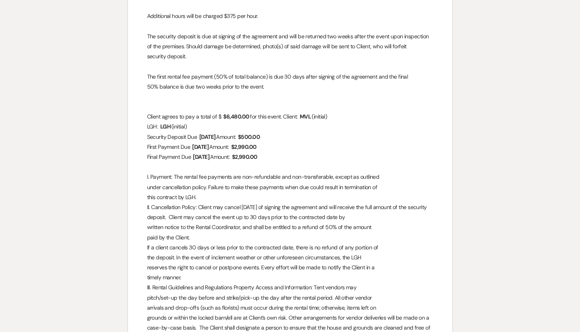
scroll to position [625, 0]
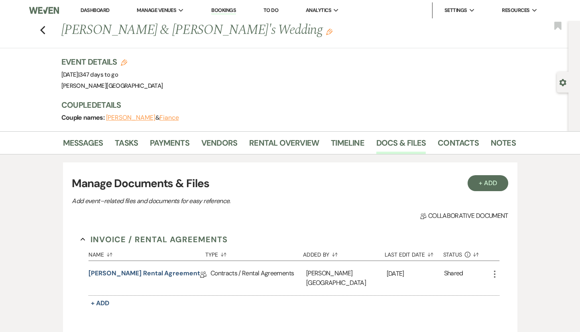
select select "8"
select select "5"
select select "8"
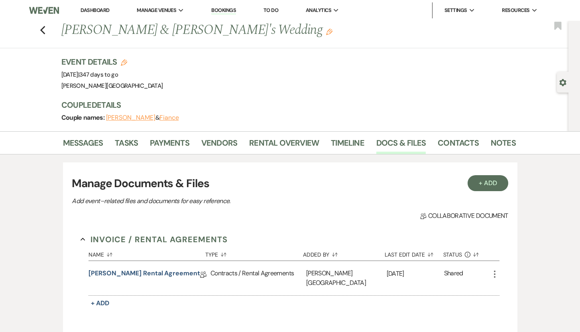
select select "8"
select select "5"
select select "8"
select select "5"
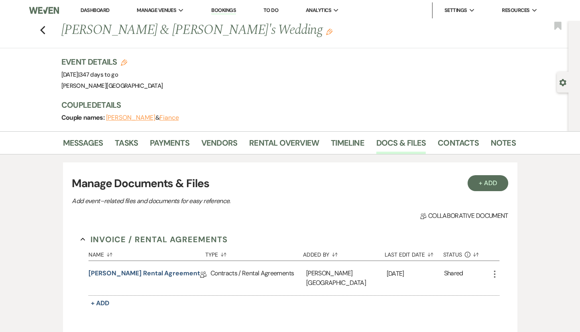
select select "8"
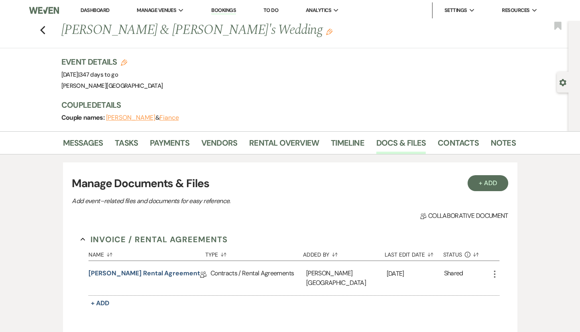
select select "8"
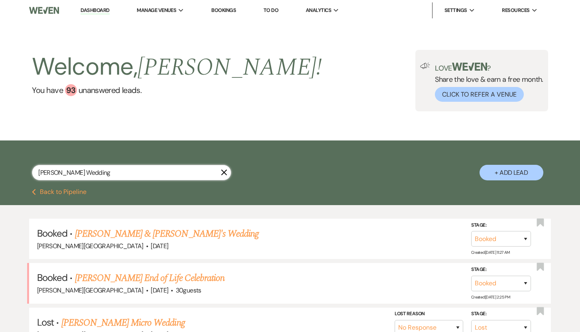
click at [104, 171] on input "[PERSON_NAME] Wedding" at bounding box center [131, 173] width 199 height 16
drag, startPoint x: 104, startPoint y: 171, endPoint x: 29, endPoint y: 167, distance: 75.0
click at [29, 167] on div "[PERSON_NAME] Wedding X + Add Lead" at bounding box center [290, 165] width 574 height 43
paste input "[PERSON_NAME] and [PERSON_NAME]"
type input "[PERSON_NAME] and [PERSON_NAME] Wedding"
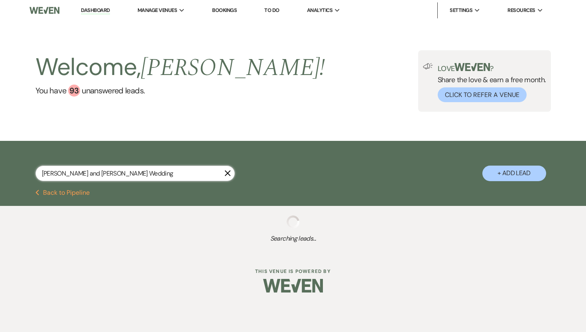
select select "8"
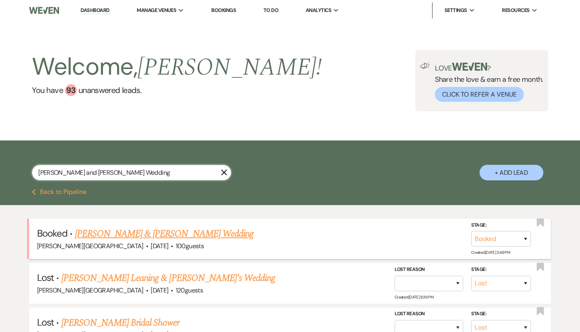
type input "[PERSON_NAME] and [PERSON_NAME] Wedding"
click at [133, 233] on link "[PERSON_NAME] & [PERSON_NAME] Wedding" at bounding box center [164, 233] width 179 height 14
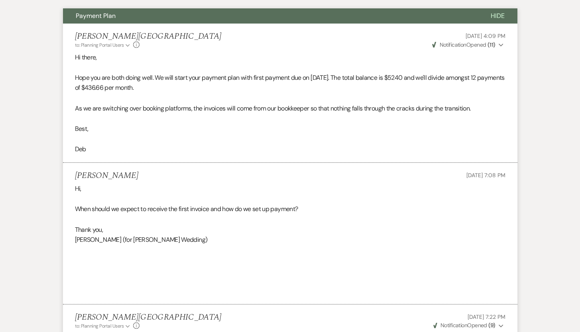
scroll to position [218, 0]
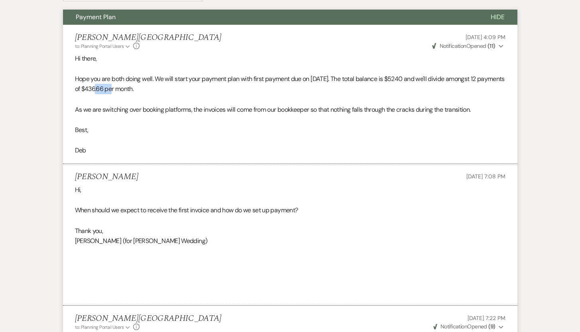
drag, startPoint x: 133, startPoint y: 91, endPoint x: 115, endPoint y: 90, distance: 17.9
click at [115, 90] on p "Hope you are both doing well. We will start your payment plan with first paymen…" at bounding box center [290, 84] width 430 height 20
copy p "436.66"
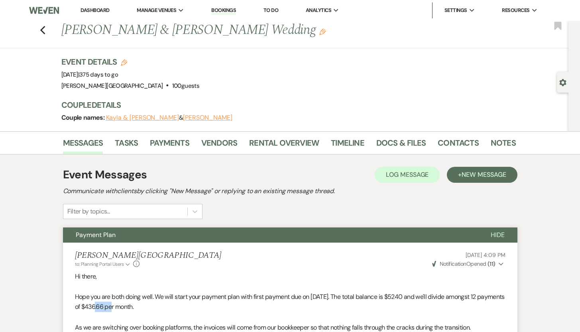
click at [140, 117] on button "Kayla & [PERSON_NAME]" at bounding box center [142, 117] width 73 height 6
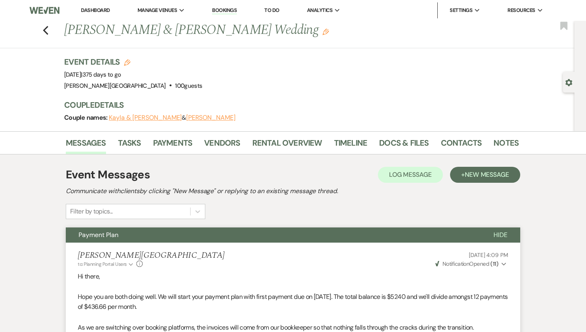
select select "1"
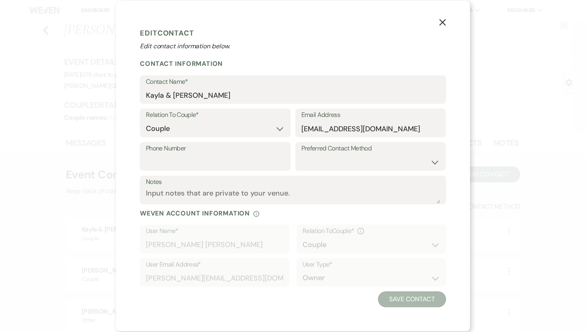
click at [441, 22] on icon "X" at bounding box center [442, 22] width 7 height 7
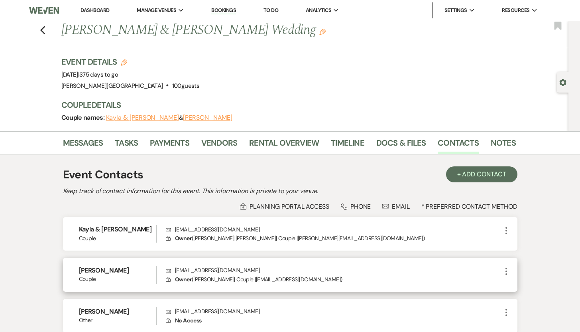
click at [266, 267] on p "Envelope [EMAIL_ADDRESS][DOMAIN_NAME]" at bounding box center [333, 269] width 335 height 9
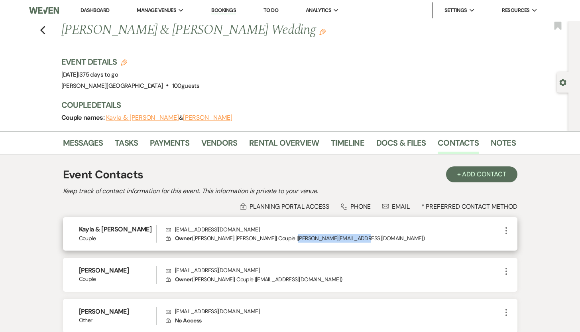
drag, startPoint x: 354, startPoint y: 239, endPoint x: 287, endPoint y: 240, distance: 67.4
click at [287, 240] on p "Lock Owner ( [PERSON_NAME] [PERSON_NAME] | Couple | [PERSON_NAME][EMAIL_ADDRESS…" at bounding box center [333, 238] width 335 height 9
copy p "[PERSON_NAME][EMAIL_ADDRESS][DOMAIN_NAME]"
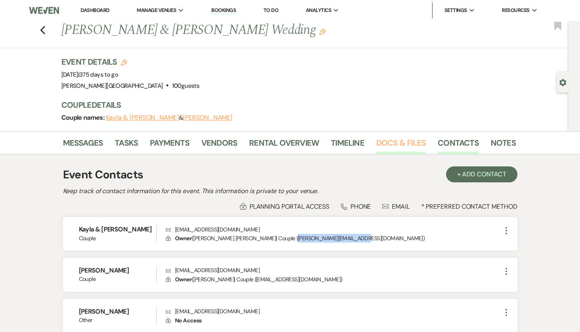
click at [386, 142] on link "Docs & Files" at bounding box center [400, 145] width 49 height 18
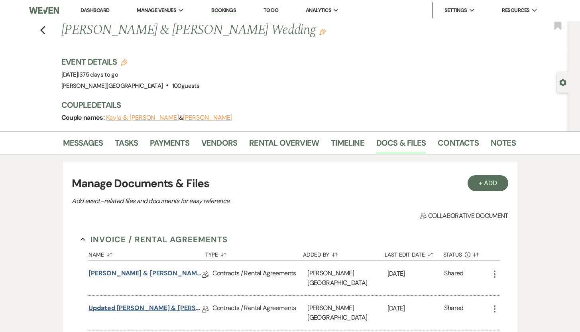
click at [138, 303] on link "Updated [PERSON_NAME] & [PERSON_NAME] Rental Agreement" at bounding box center [145, 309] width 114 height 12
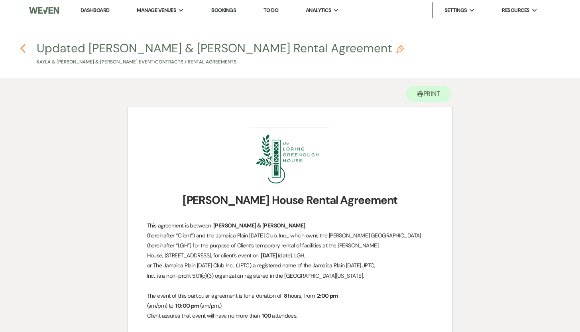
click at [24, 49] on icon "Previous" at bounding box center [23, 48] width 6 height 10
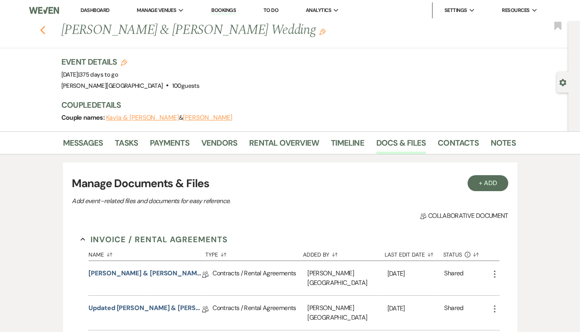
click at [46, 24] on button "Previous" at bounding box center [43, 29] width 6 height 11
select select "8"
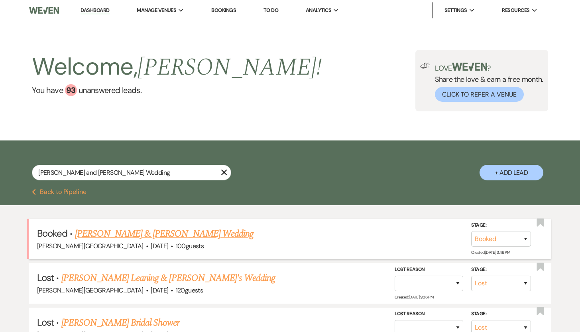
click at [94, 231] on link "[PERSON_NAME] & [PERSON_NAME] Wedding" at bounding box center [164, 233] width 179 height 14
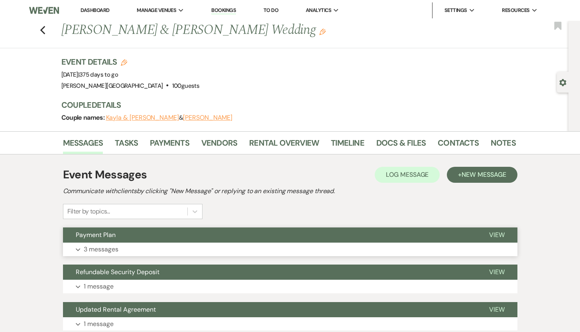
click at [94, 249] on p "3 messages" at bounding box center [101, 249] width 35 height 10
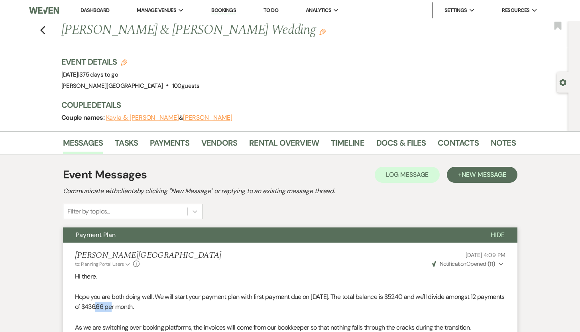
drag, startPoint x: 133, startPoint y: 306, endPoint x: 114, endPoint y: 306, distance: 18.3
click at [114, 306] on p "Hope you are both doing well. We will start your payment plan with first paymen…" at bounding box center [290, 301] width 430 height 20
click at [157, 139] on link "Payments" at bounding box center [169, 145] width 39 height 18
